Goal: Information Seeking & Learning: Learn about a topic

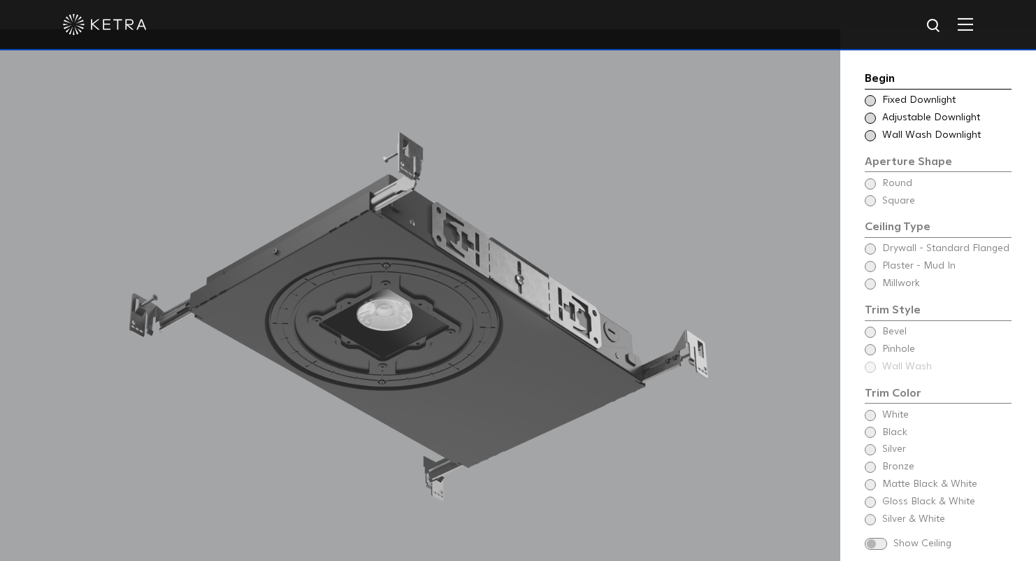
scroll to position [1209, 0]
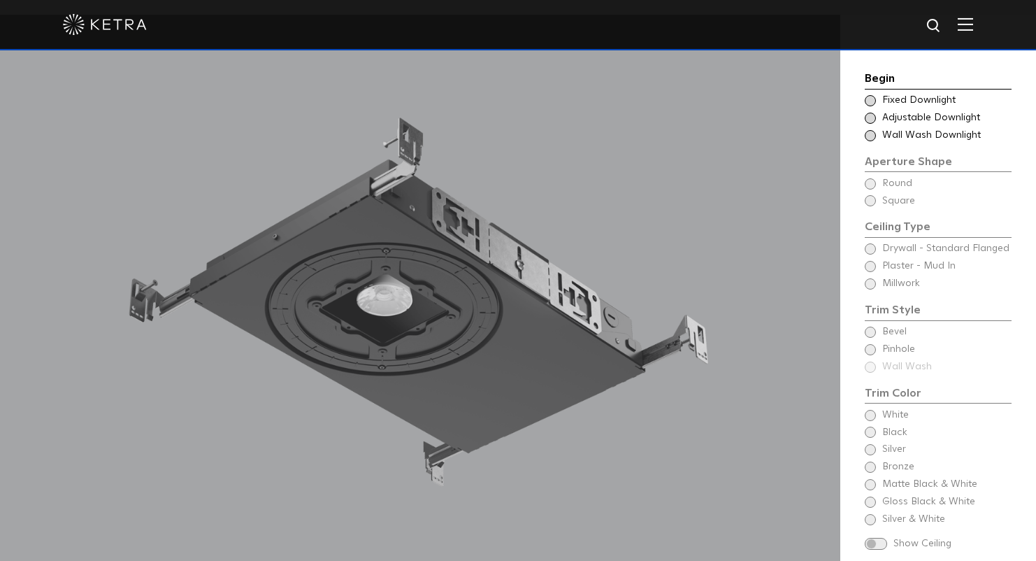
click at [869, 97] on span at bounding box center [870, 100] width 11 height 11
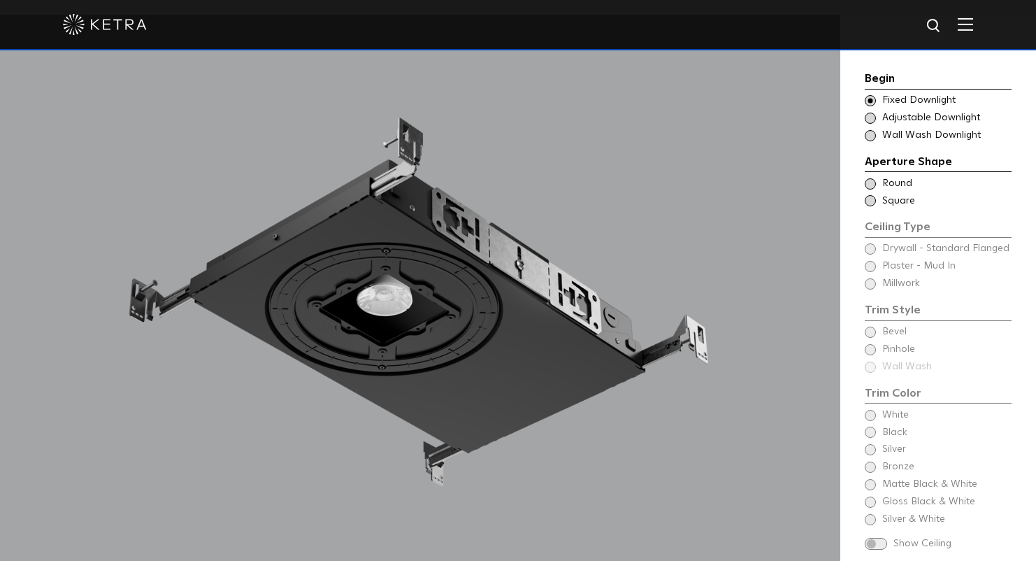
click at [872, 199] on span at bounding box center [870, 200] width 11 height 11
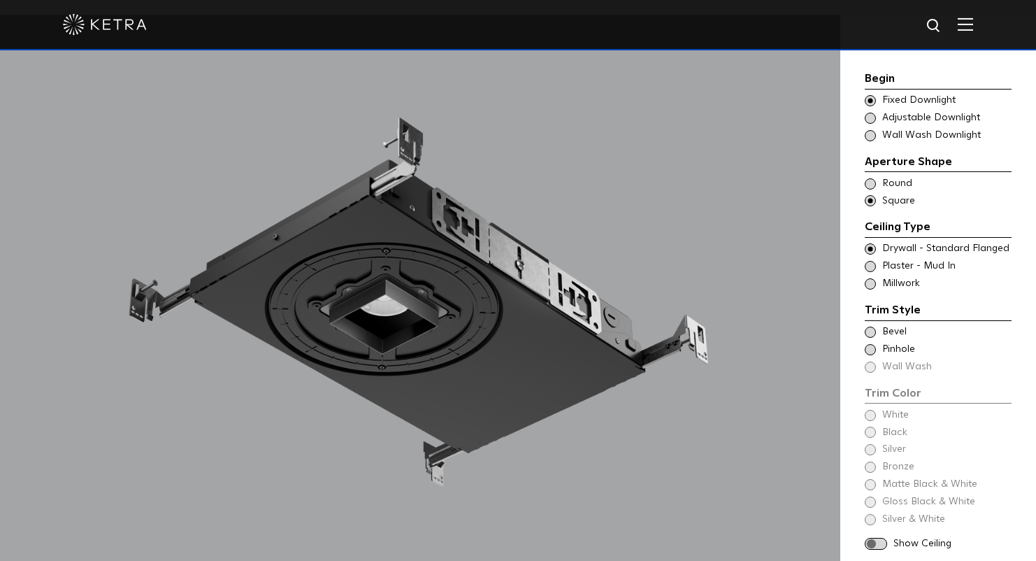
click at [871, 261] on span at bounding box center [870, 266] width 11 height 11
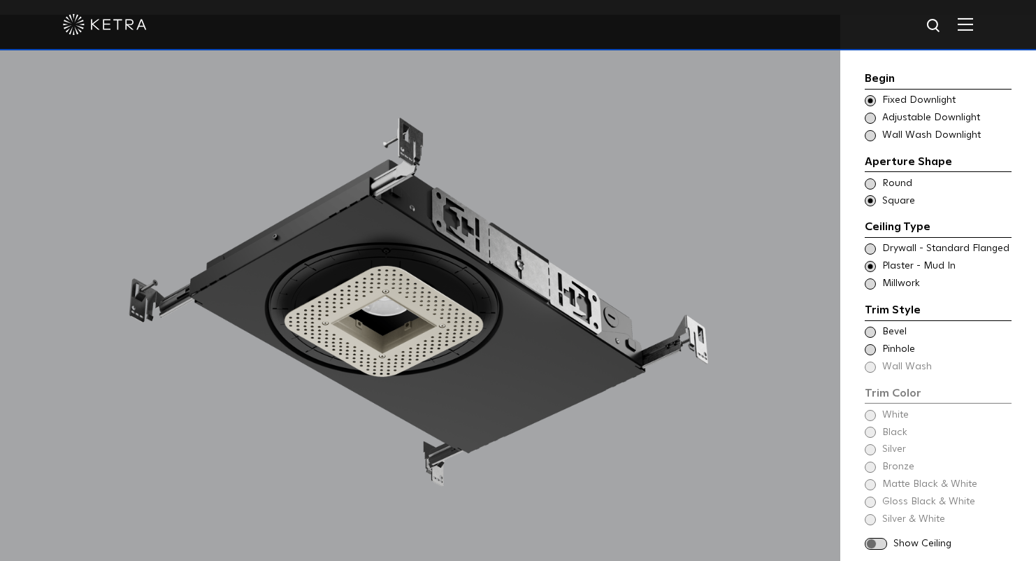
click at [876, 345] on div "Trim Color - Square - Pinhole - Flangeless Pinhole" at bounding box center [938, 350] width 147 height 14
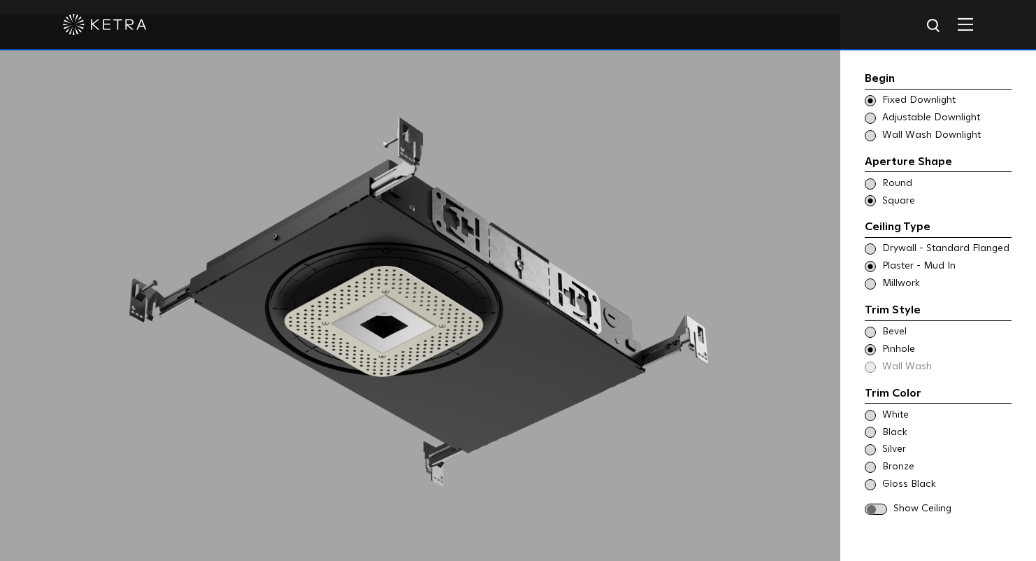
click at [871, 413] on span at bounding box center [870, 415] width 11 height 11
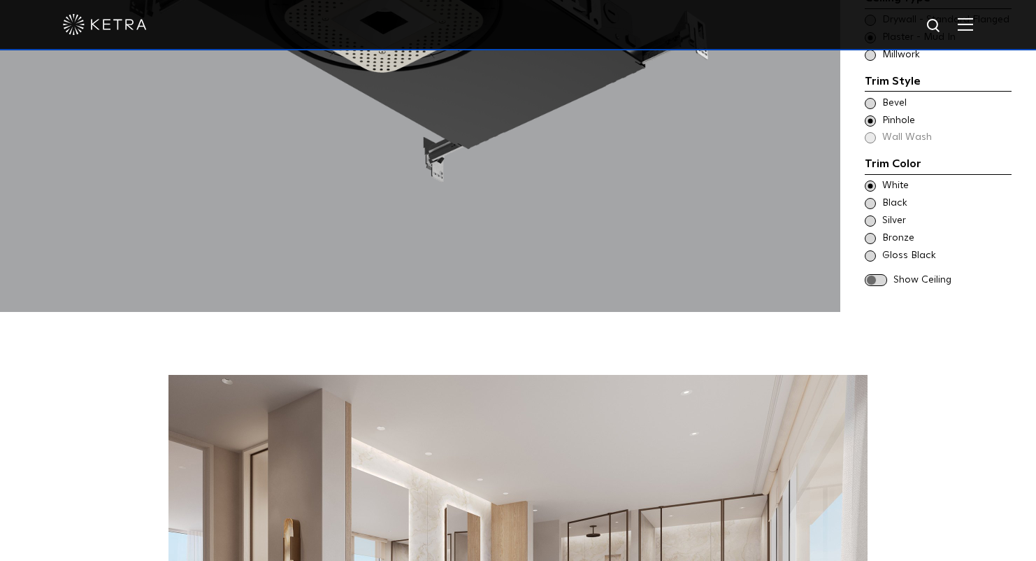
scroll to position [1385, 0]
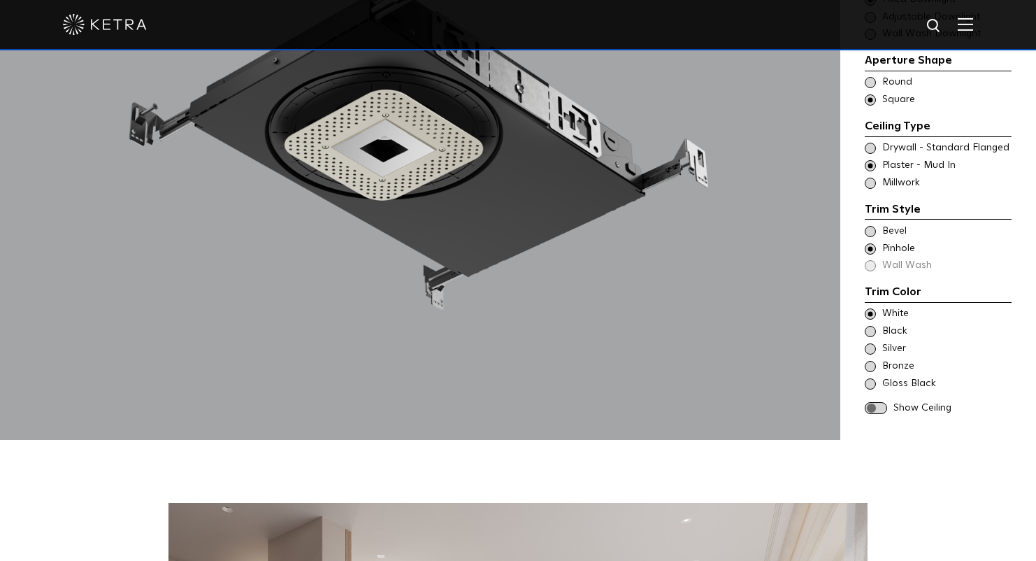
click at [873, 407] on span at bounding box center [876, 408] width 22 height 12
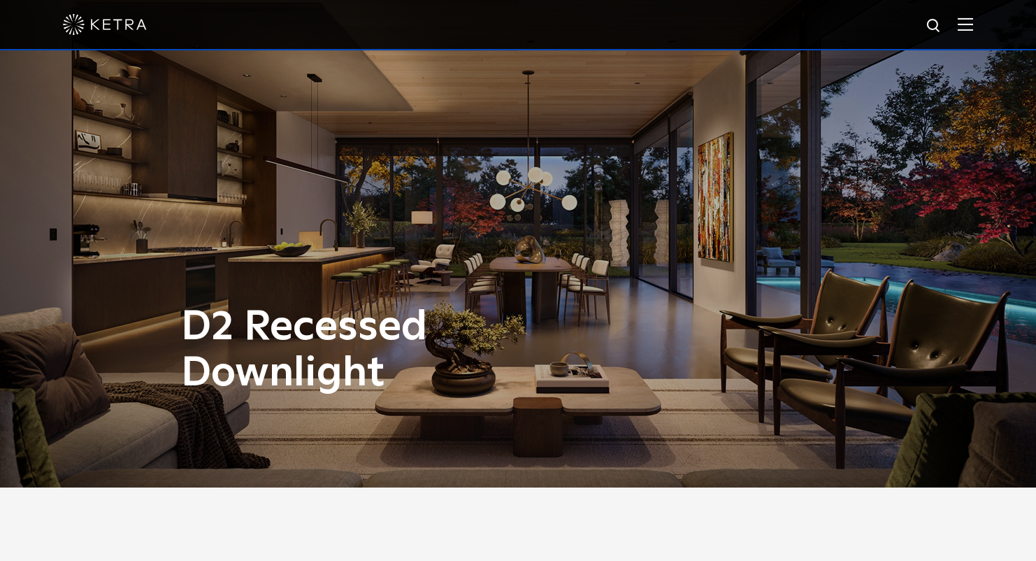
scroll to position [0, 0]
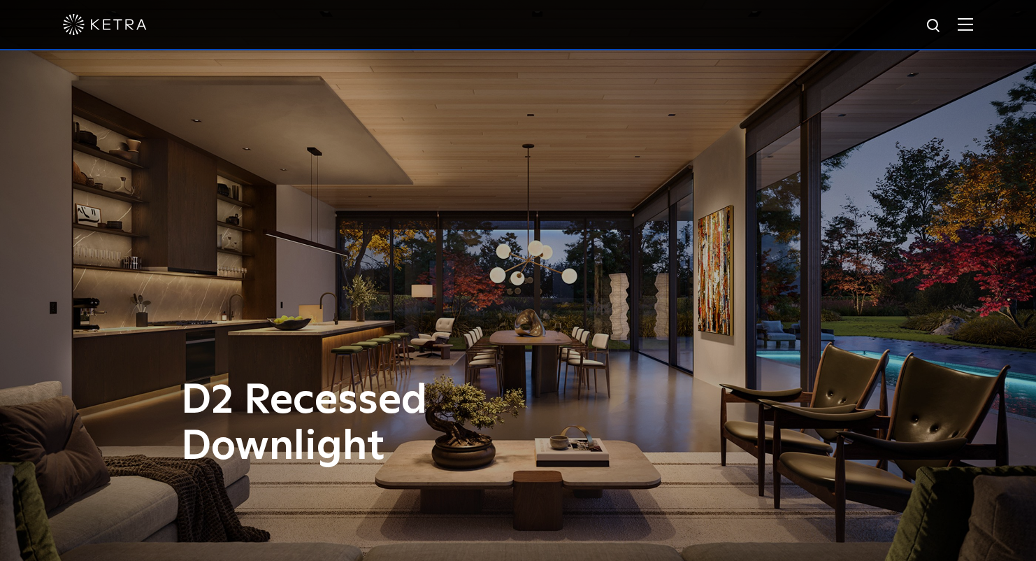
click at [973, 23] on img at bounding box center [965, 23] width 15 height 13
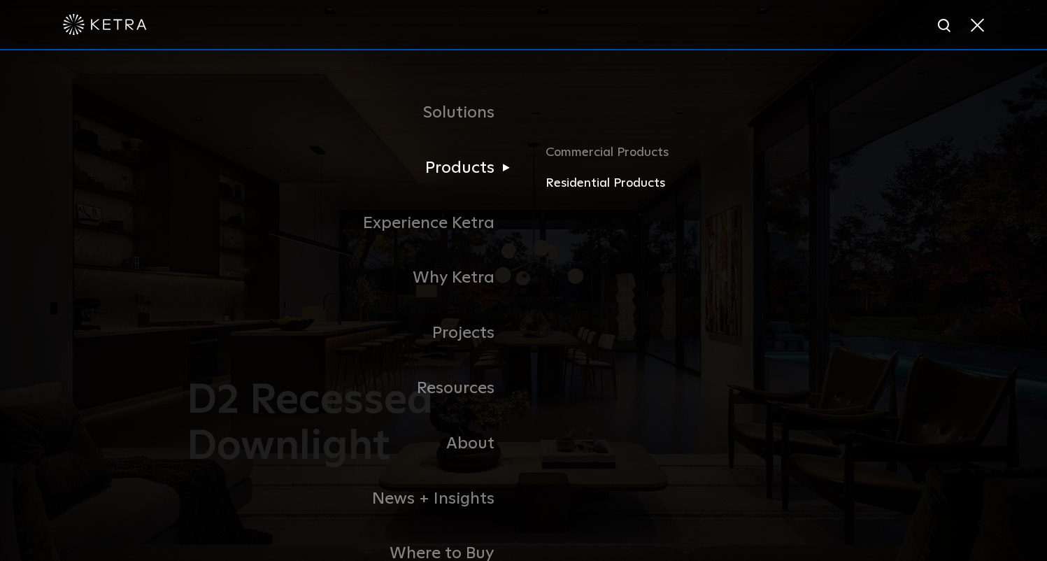
click at [592, 181] on link "Residential Products" at bounding box center [708, 183] width 327 height 20
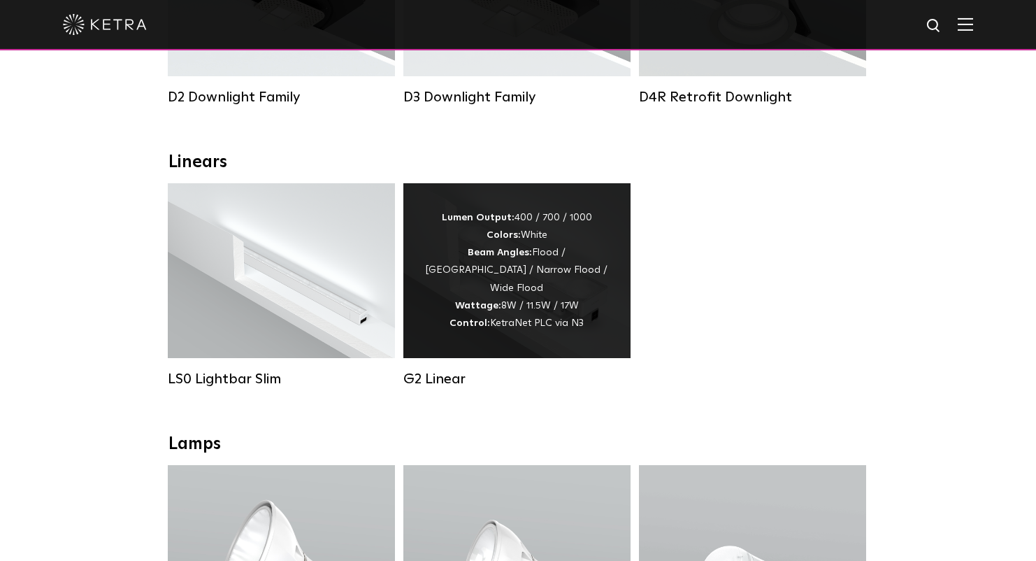
scroll to position [421, 0]
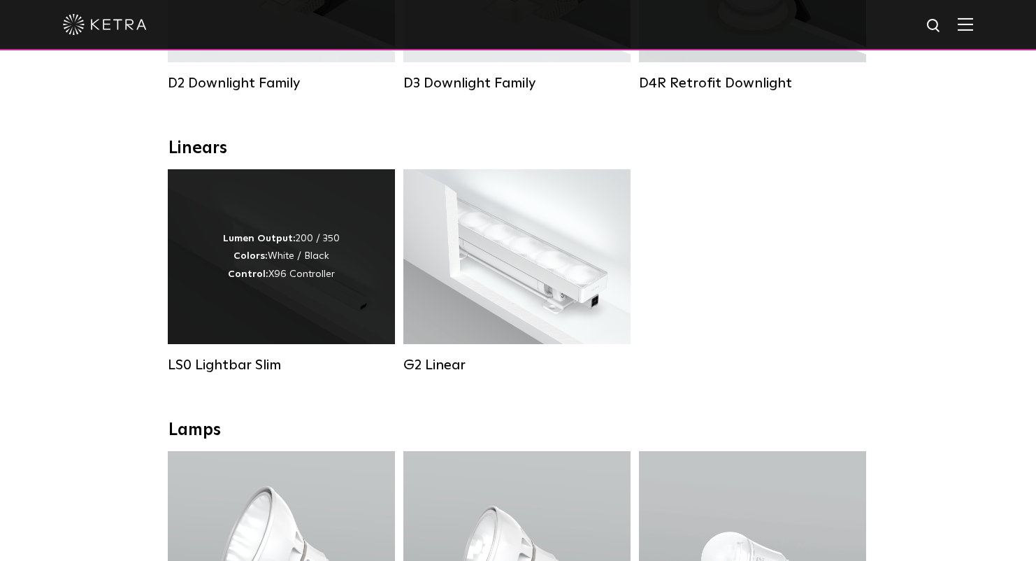
click at [296, 273] on div "Lumen Output: 200 / 350 Colors: White / Black Control: X96 Controller" at bounding box center [281, 256] width 117 height 53
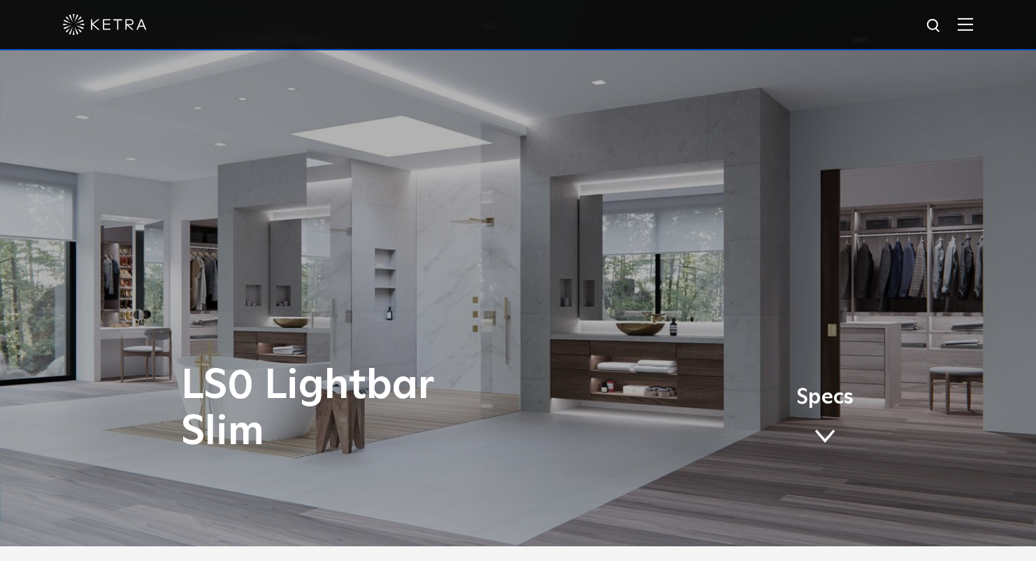
click at [827, 413] on link "Specs" at bounding box center [824, 421] width 57 height 55
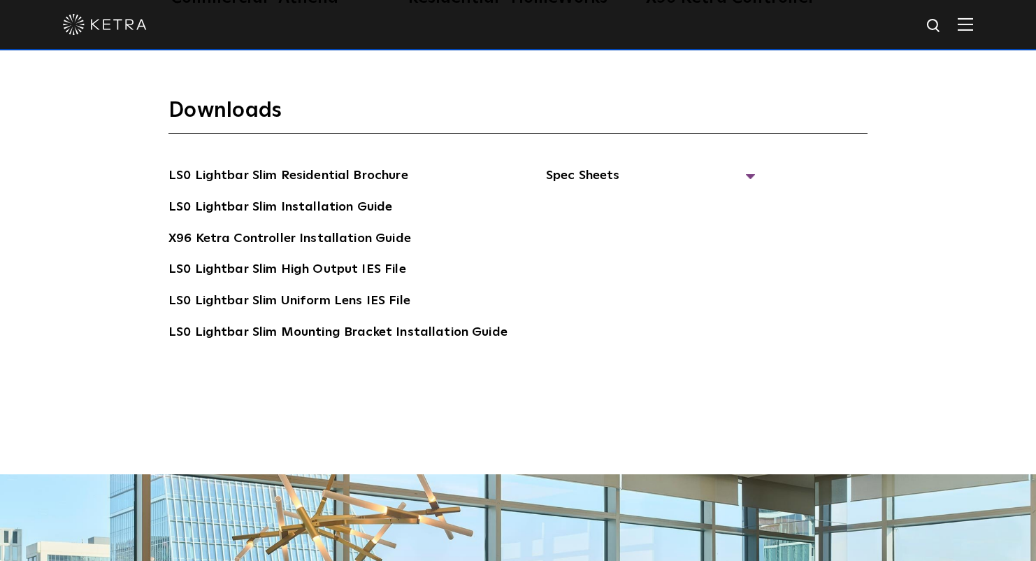
scroll to position [2680, 0]
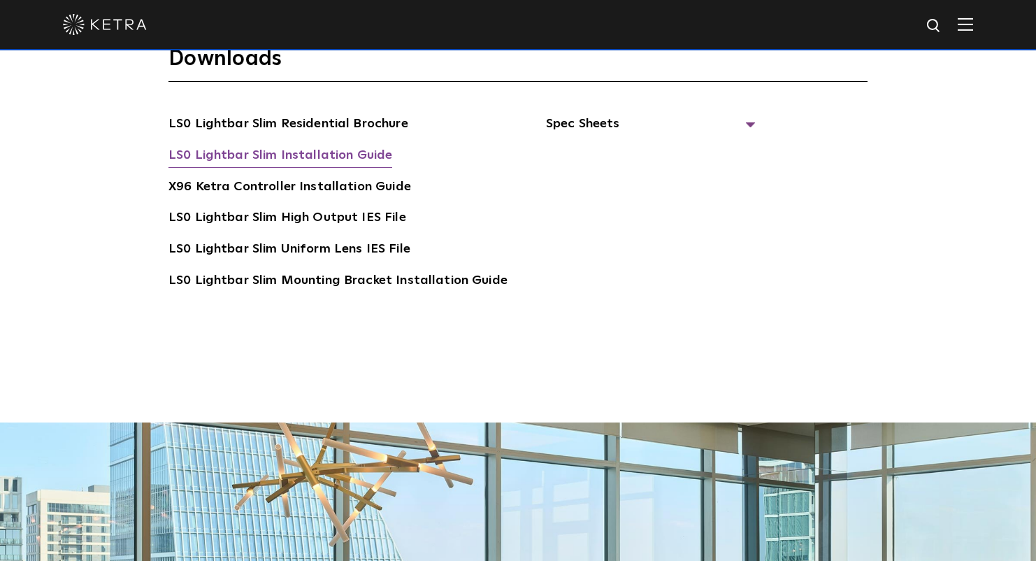
click at [278, 156] on link "LS0 Lightbar Slim Installation Guide" at bounding box center [281, 156] width 224 height 22
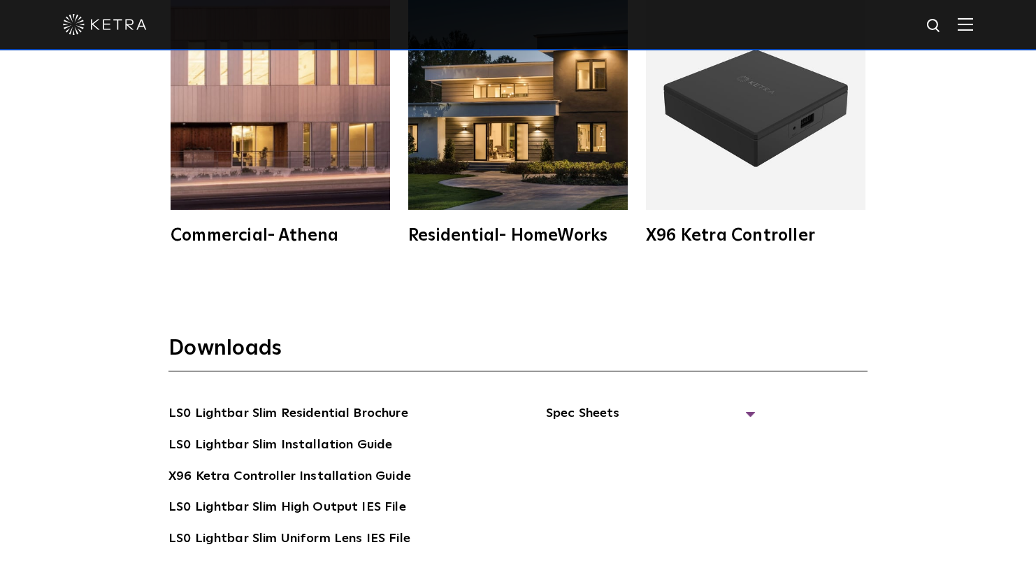
scroll to position [2377, 0]
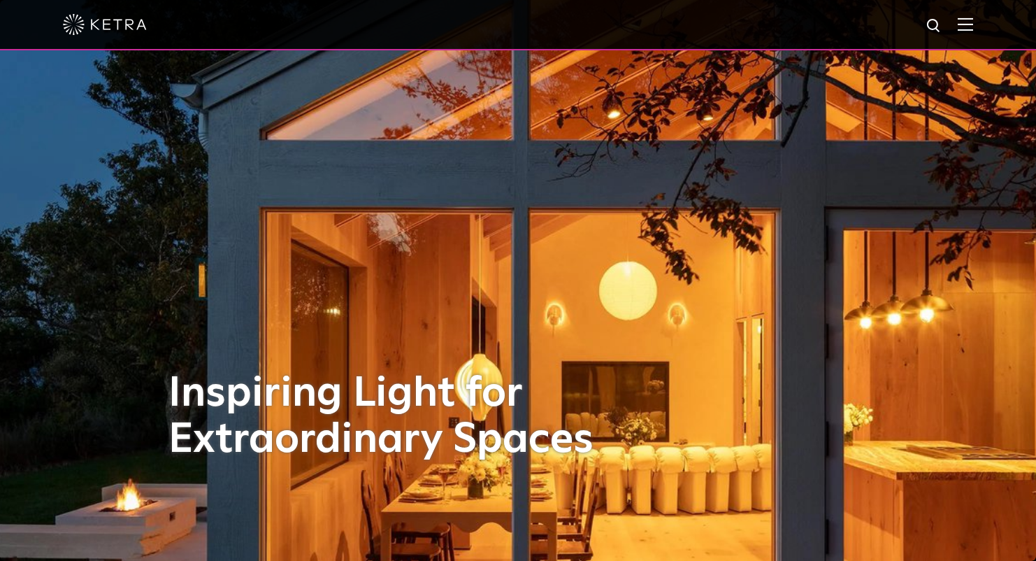
click at [973, 34] on div at bounding box center [518, 24] width 910 height 49
click at [973, 25] on img at bounding box center [965, 23] width 15 height 13
